Goal: Transaction & Acquisition: Purchase product/service

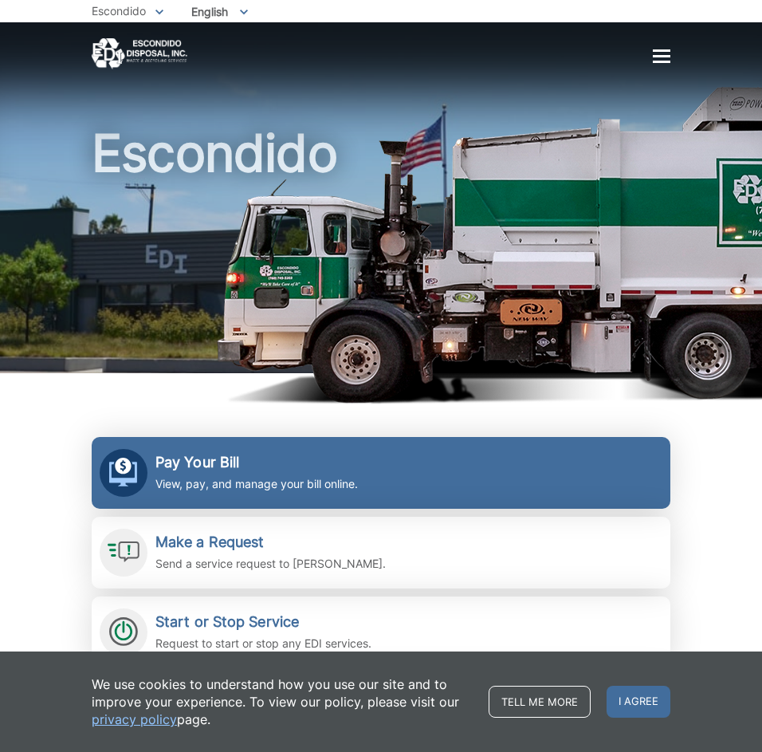
click at [218, 466] on h2 "Pay Your Bill" at bounding box center [256, 463] width 202 height 18
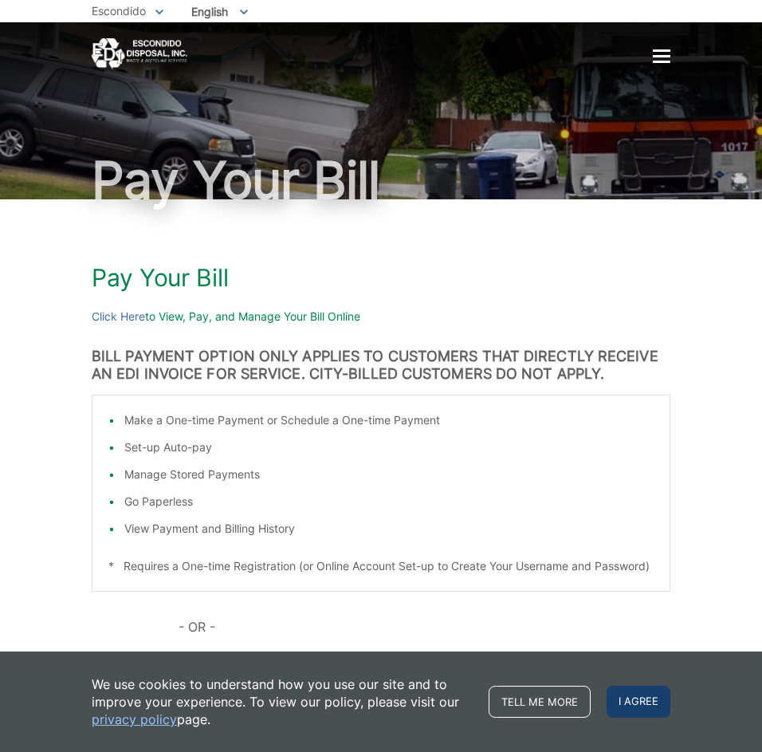
click at [647, 701] on span "I agree" at bounding box center [639, 702] width 64 height 32
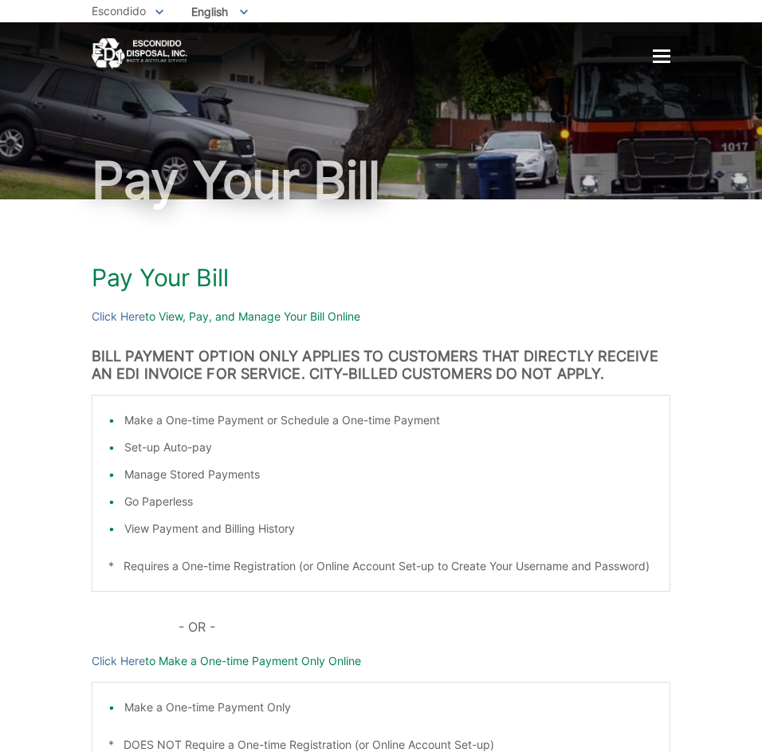
click at [668, 57] on div at bounding box center [662, 56] width 18 height 2
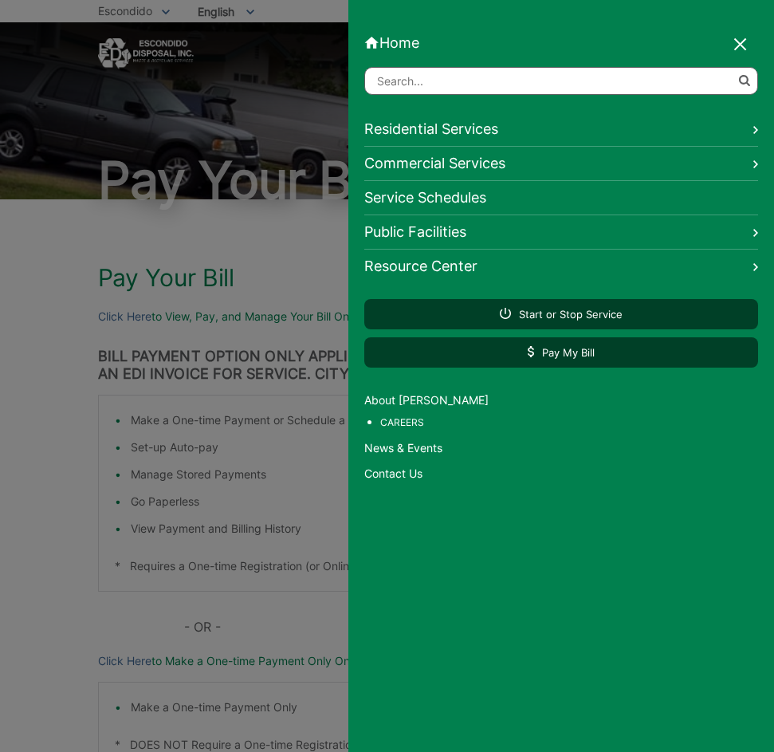
click at [454, 127] on link "Residential Services" at bounding box center [561, 129] width 394 height 34
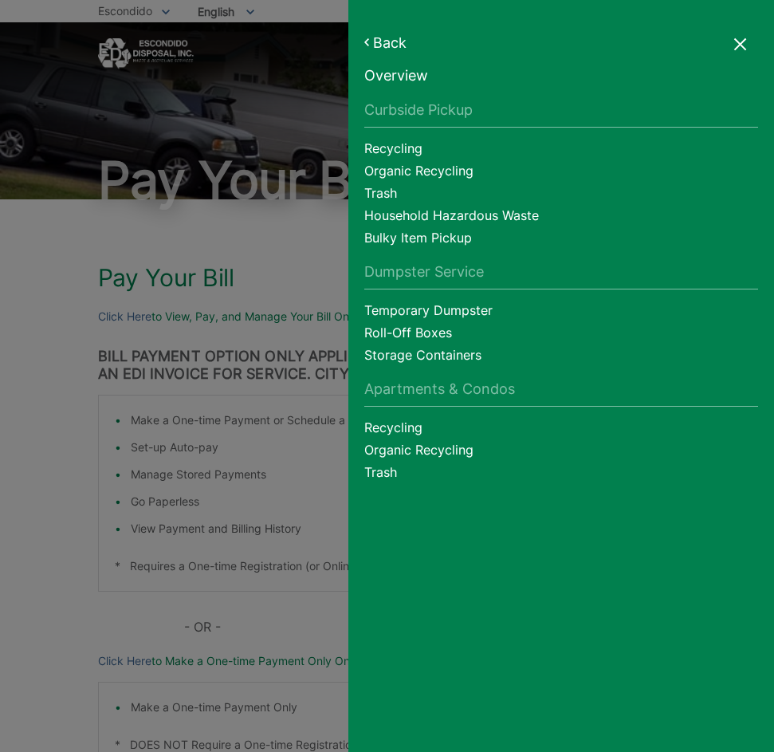
click at [733, 43] on div at bounding box center [741, 45] width 22 height 22
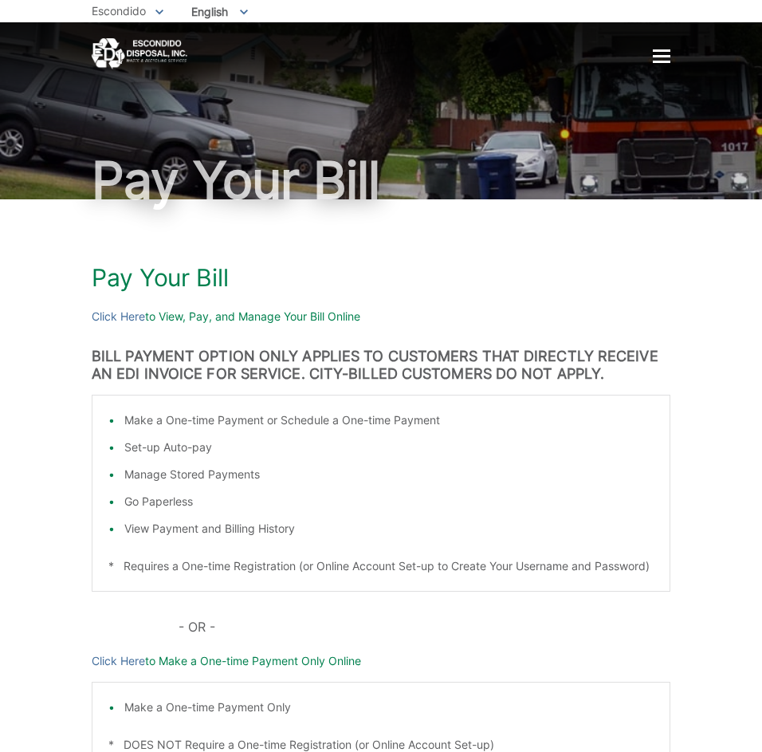
click at [159, 319] on p "Click Here to View, Pay, and Manage Your Bill Online" at bounding box center [381, 317] width 579 height 18
click at [188, 282] on h1 "Pay Your Bill" at bounding box center [381, 277] width 579 height 29
drag, startPoint x: 208, startPoint y: 314, endPoint x: 230, endPoint y: 319, distance: 22.0
click at [210, 319] on p "Click Here to View, Pay, and Manage Your Bill Online" at bounding box center [381, 317] width 579 height 18
click at [287, 316] on p "Click Here to View, Pay, and Manage Your Bill Online" at bounding box center [381, 317] width 579 height 18
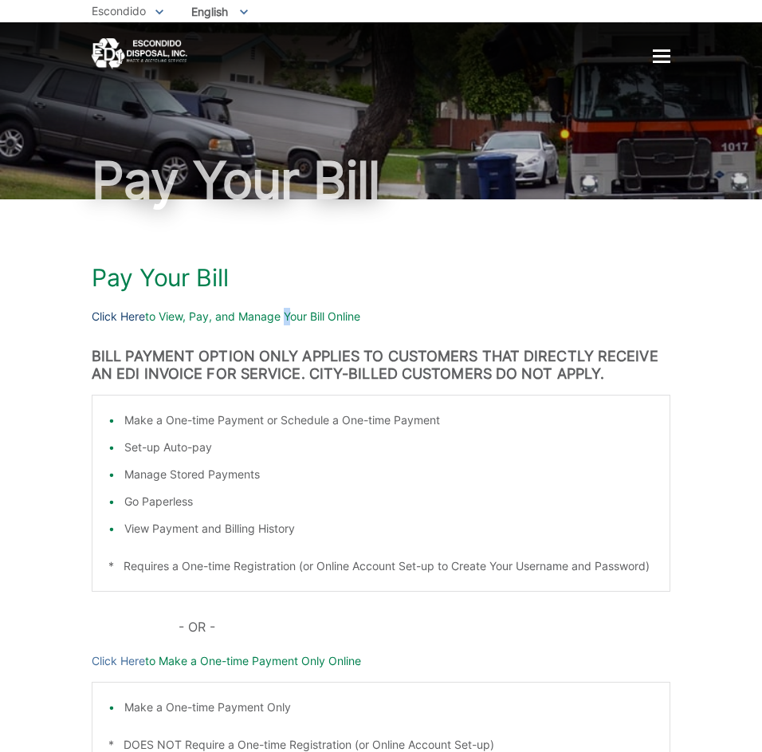
click at [96, 312] on link "Click Here" at bounding box center [118, 317] width 53 height 18
